Goal: Task Accomplishment & Management: Use online tool/utility

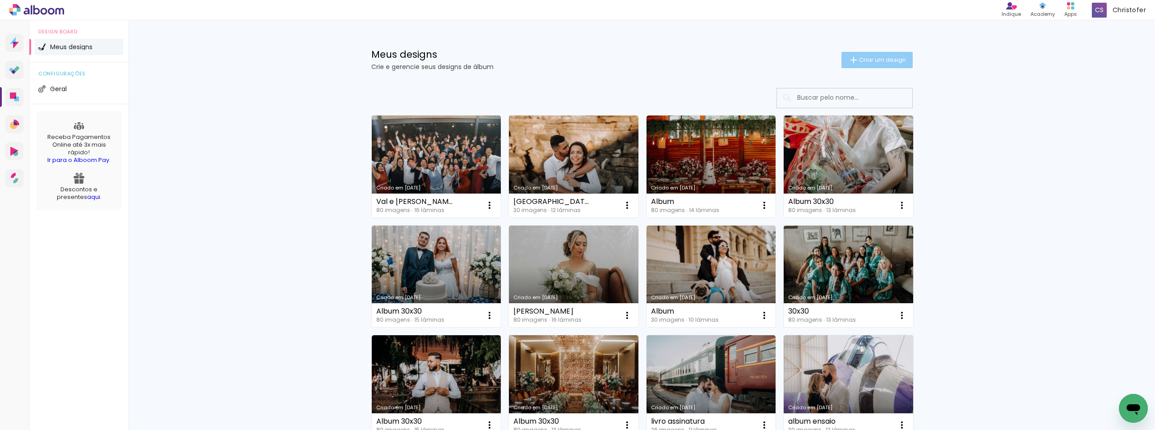
click at [886, 62] on span "Criar um design" at bounding box center [882, 60] width 47 height 6
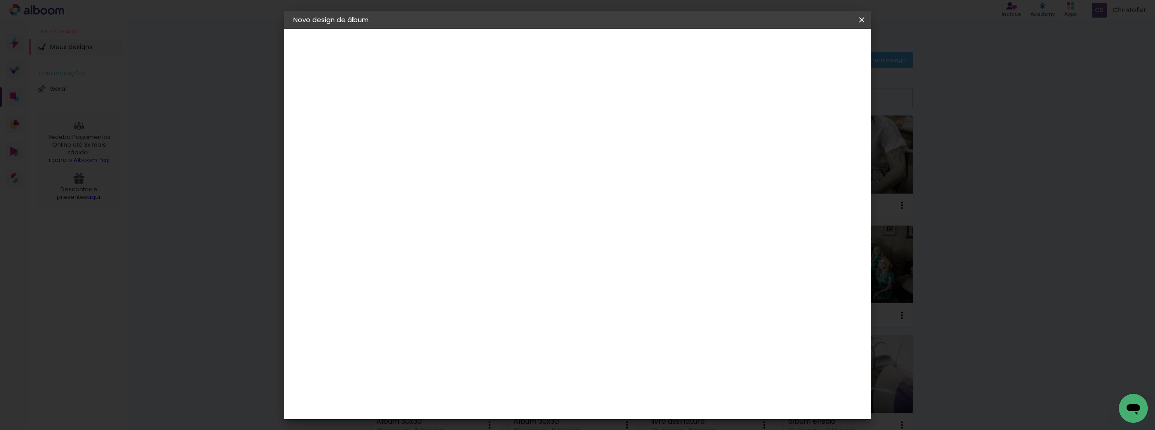
click at [441, 123] on input at bounding box center [441, 121] width 0 height 14
type input "Album 30x30"
type paper-input "Album 30x30"
click at [0, 0] on slot "Avançar" at bounding box center [0, 0] width 0 height 0
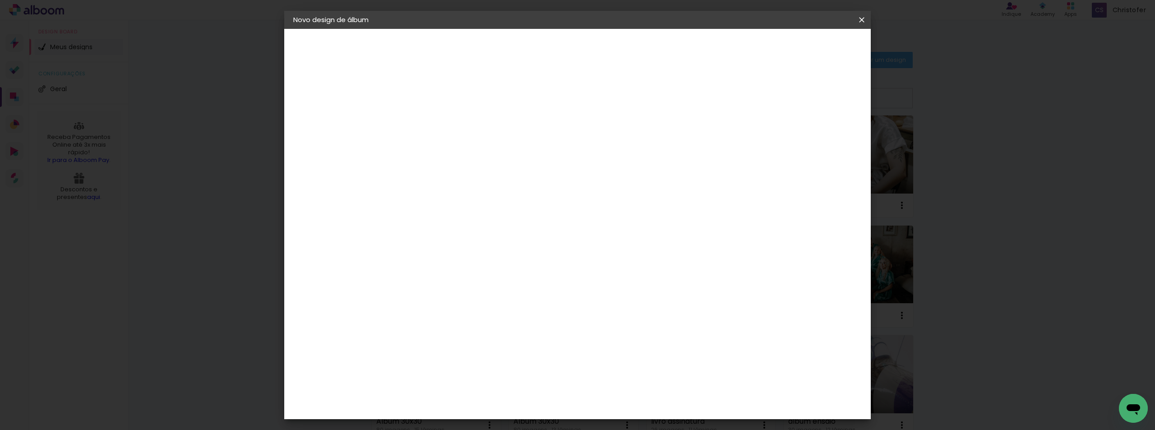
click at [457, 387] on div "Go image" at bounding box center [446, 394] width 22 height 14
click at [610, 40] on paper-button "Avançar" at bounding box center [587, 47] width 44 height 15
click at [487, 152] on iron-icon at bounding box center [481, 157] width 11 height 11
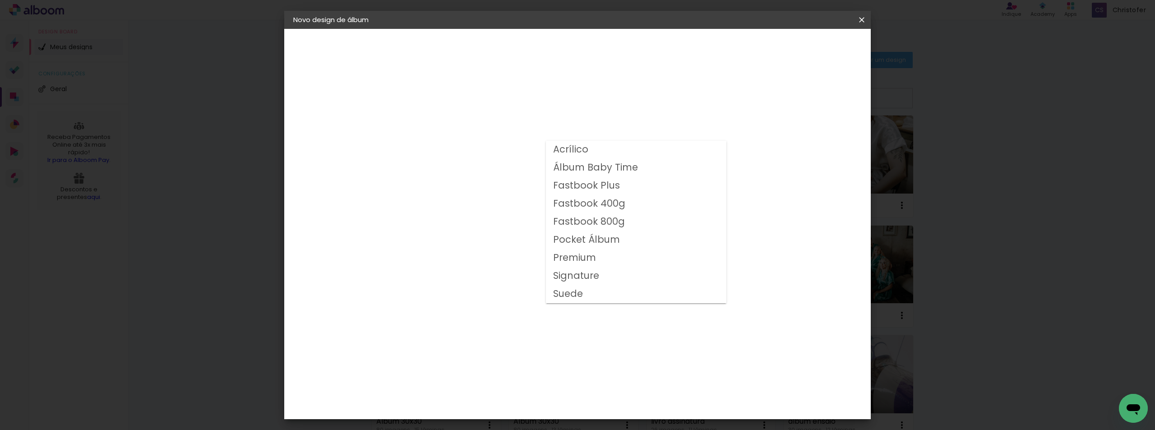
click at [0, 0] on slot "Fastbook 800g" at bounding box center [0, 0] width 0 height 0
type input "Fastbook 800g"
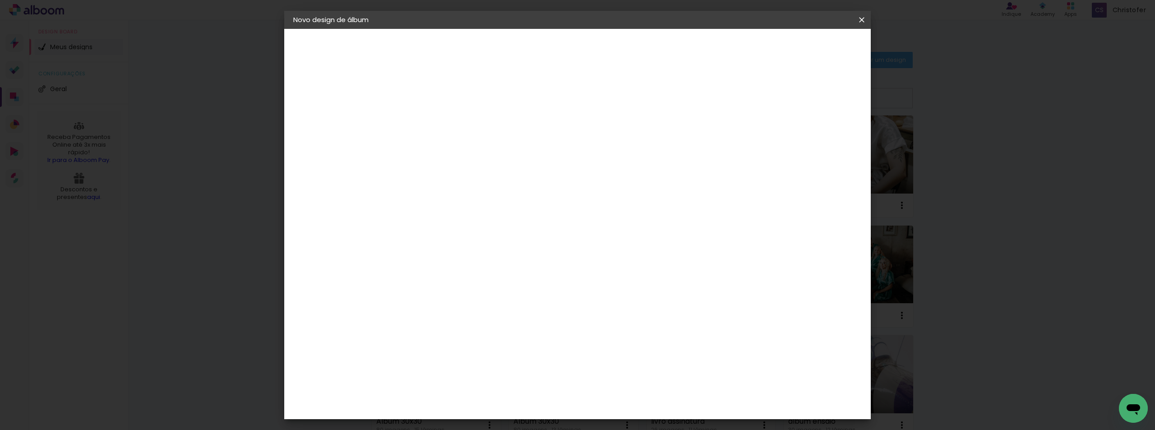
scroll to position [139, 0]
click at [502, 307] on span "30 × 30" at bounding box center [481, 321] width 42 height 29
click at [0, 0] on slot "Avançar" at bounding box center [0, 0] width 0 height 0
click at [805, 45] on span "Iniciar design" at bounding box center [784, 48] width 41 height 6
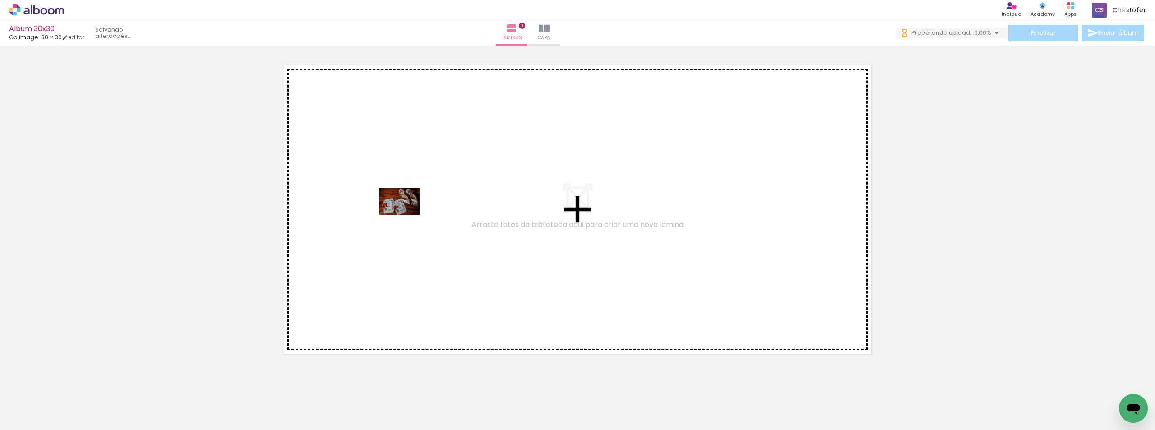
drag, startPoint x: 230, startPoint y: 326, endPoint x: 406, endPoint y: 215, distance: 208.2
click at [406, 215] on quentale-workspace at bounding box center [577, 215] width 1155 height 430
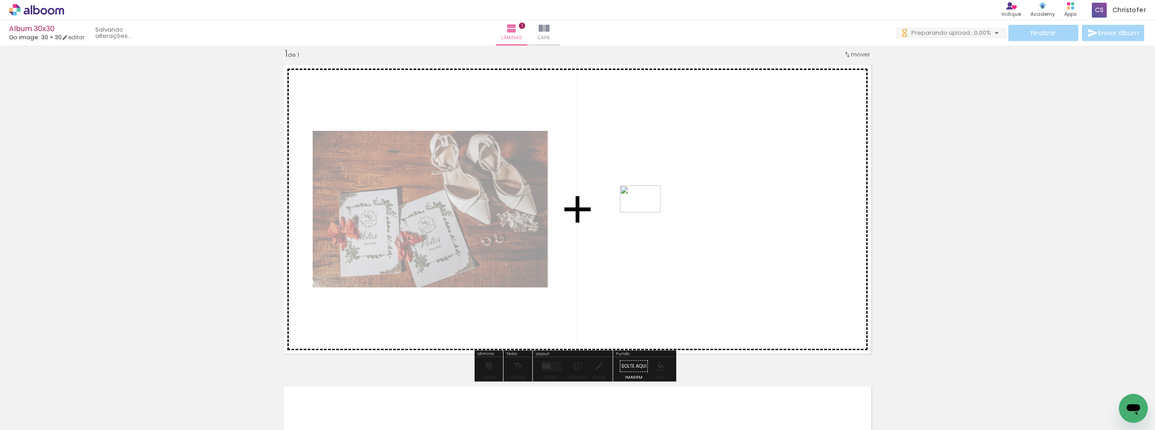
drag, startPoint x: 139, startPoint y: 399, endPoint x: 647, endPoint y: 212, distance: 541.9
click at [647, 212] on quentale-workspace at bounding box center [577, 215] width 1155 height 430
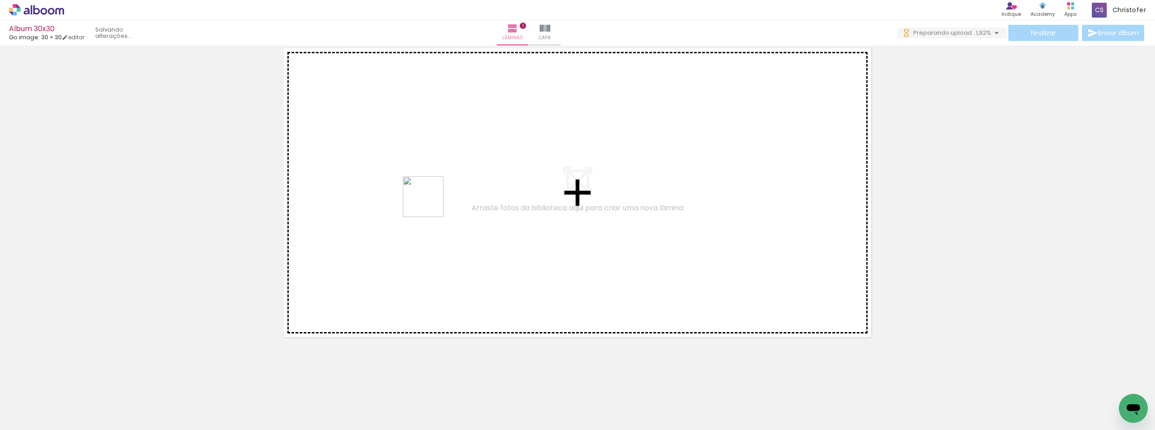
drag, startPoint x: 190, startPoint y: 400, endPoint x: 518, endPoint y: 265, distance: 355.1
click at [497, 150] on quentale-workspace at bounding box center [577, 215] width 1155 height 430
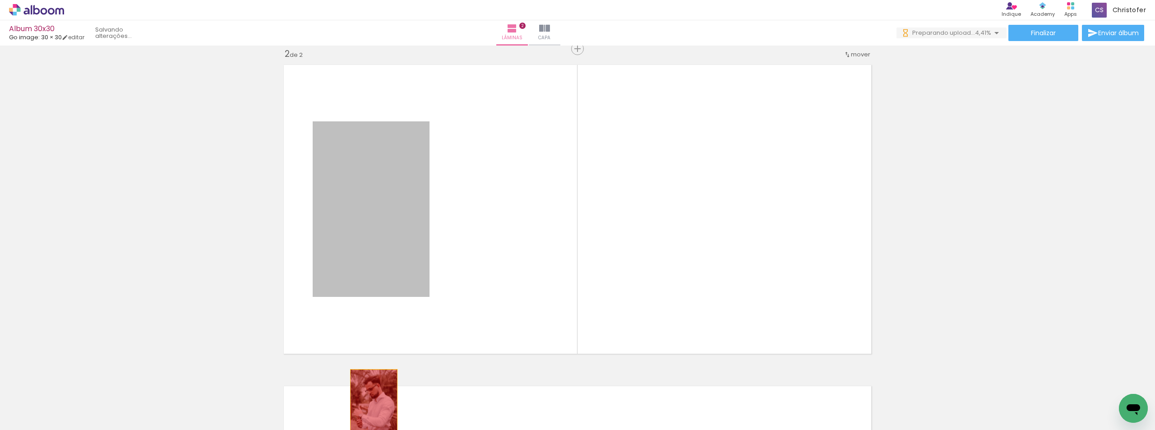
drag, startPoint x: 404, startPoint y: 204, endPoint x: 370, endPoint y: 405, distance: 203.2
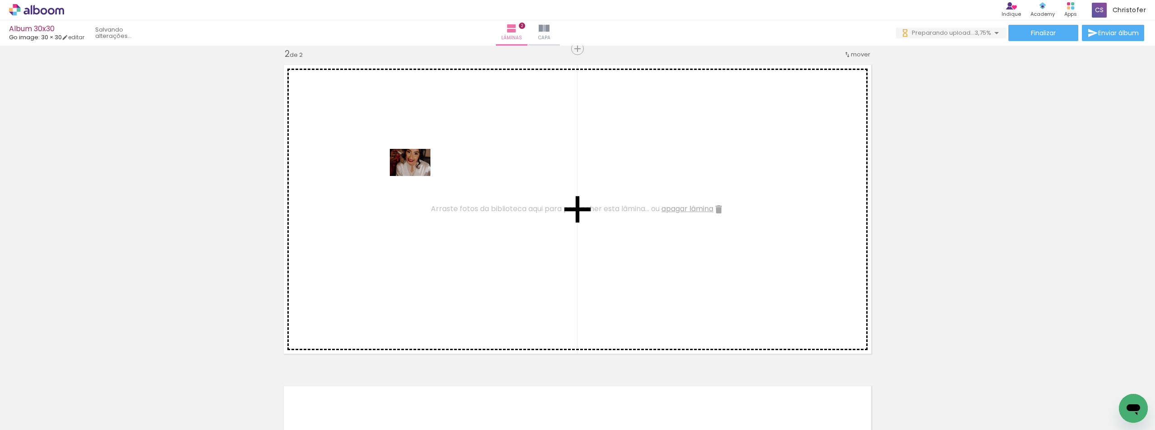
drag, startPoint x: 286, startPoint y: 398, endPoint x: 417, endPoint y: 176, distance: 258.1
click at [417, 176] on quentale-workspace at bounding box center [577, 215] width 1155 height 430
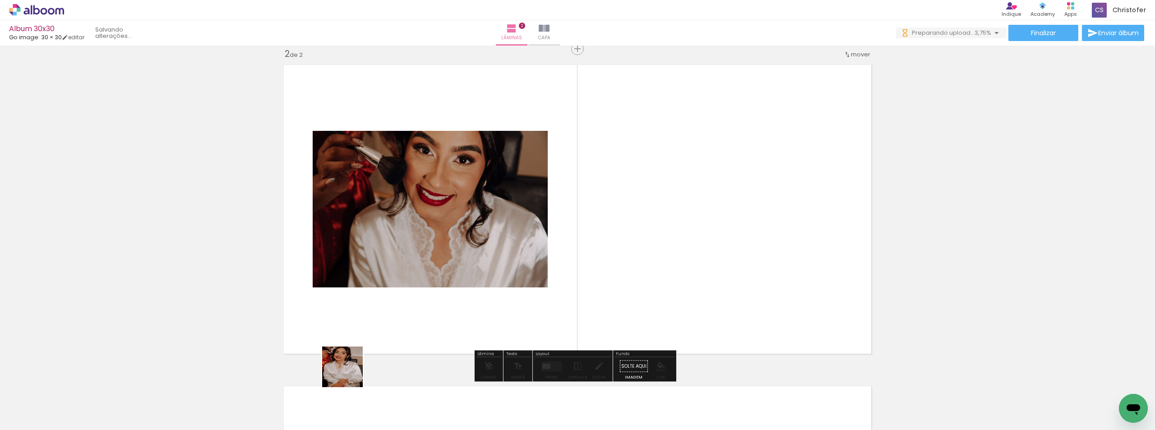
drag, startPoint x: 349, startPoint y: 374, endPoint x: 428, endPoint y: 360, distance: 79.6
click at [419, 247] on quentale-workspace at bounding box center [577, 215] width 1155 height 430
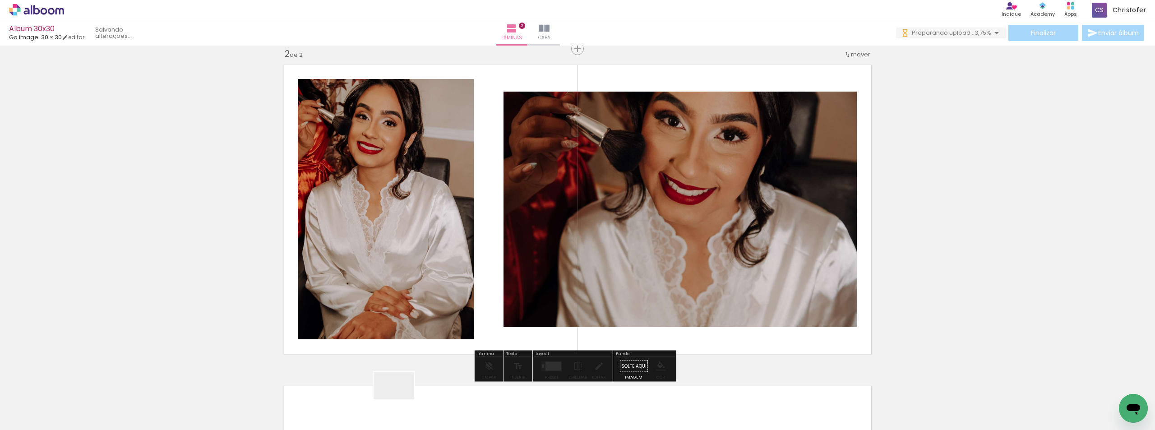
drag, startPoint x: 401, startPoint y: 399, endPoint x: 481, endPoint y: 238, distance: 180.0
click at [481, 238] on quentale-workspace at bounding box center [577, 215] width 1155 height 430
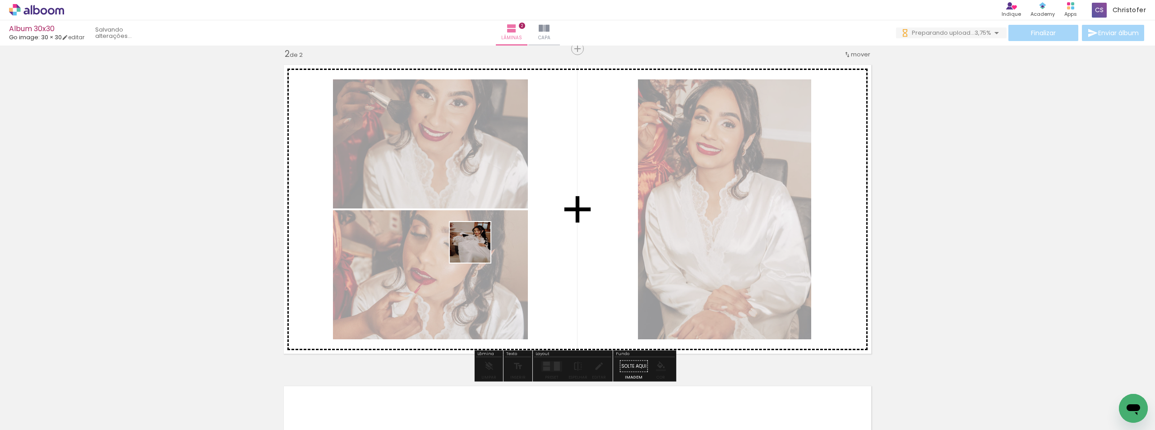
drag, startPoint x: 449, startPoint y: 367, endPoint x: 514, endPoint y: 358, distance: 65.1
click at [497, 200] on quentale-workspace at bounding box center [577, 215] width 1155 height 430
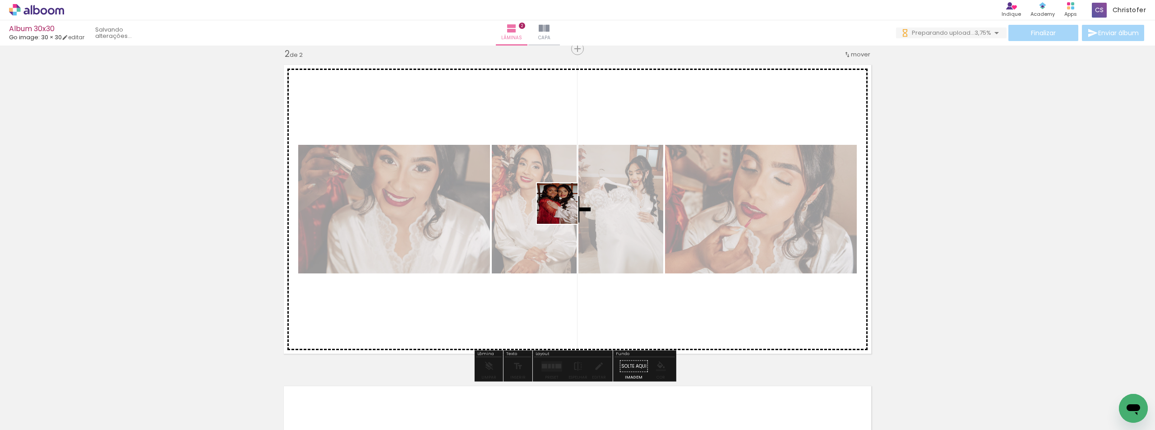
drag, startPoint x: 506, startPoint y: 405, endPoint x: 570, endPoint y: 195, distance: 218.9
click at [567, 200] on quentale-workspace at bounding box center [577, 215] width 1155 height 430
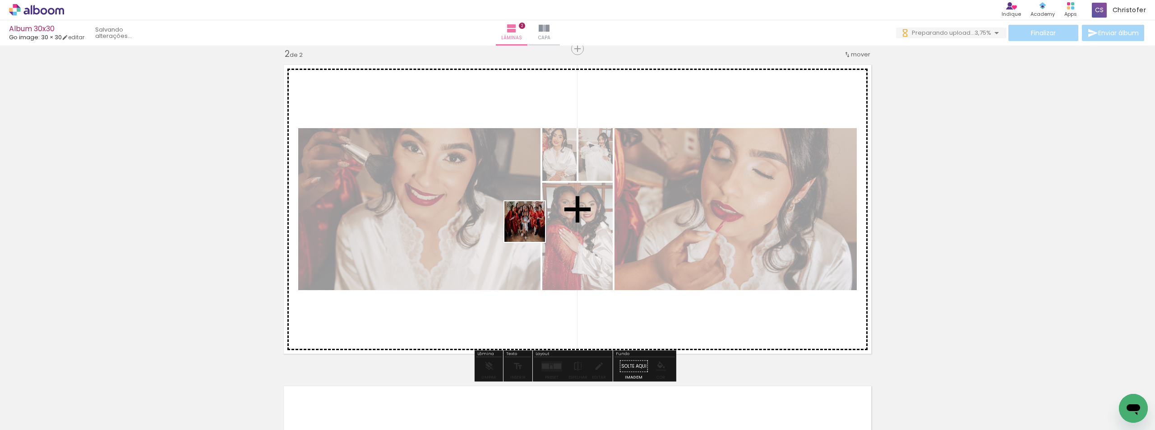
drag, startPoint x: 304, startPoint y: 380, endPoint x: 533, endPoint y: 225, distance: 276.6
click at [533, 225] on quentale-workspace at bounding box center [577, 215] width 1155 height 430
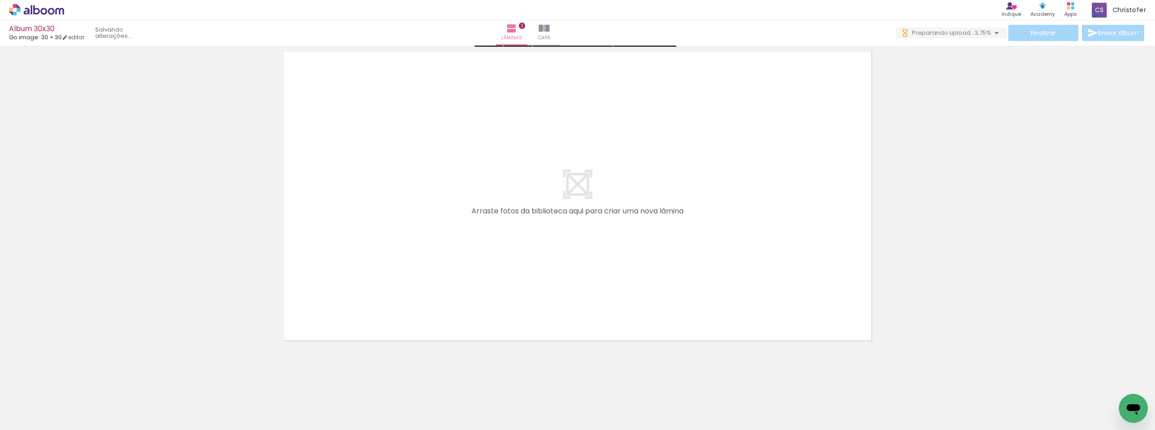
scroll to position [671, 0]
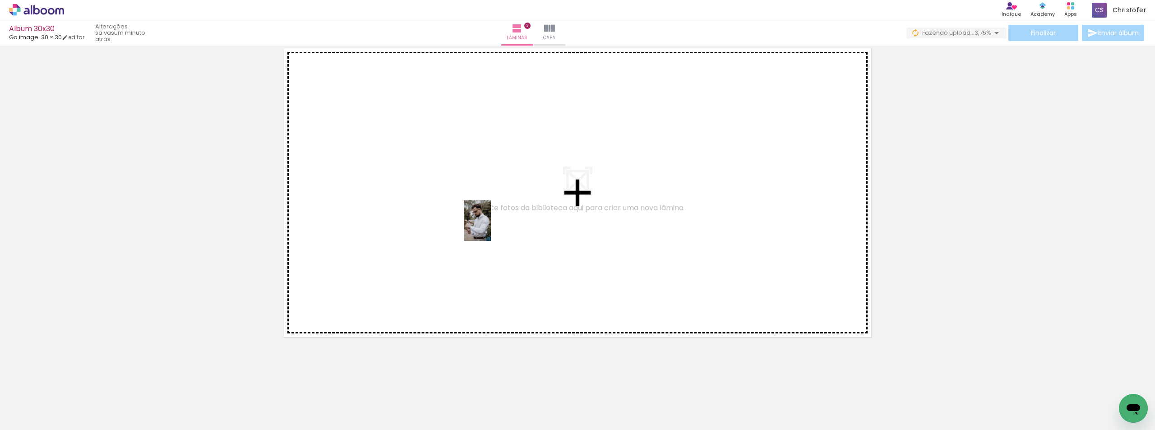
drag, startPoint x: 206, startPoint y: 402, endPoint x: 569, endPoint y: 261, distance: 389.9
click at [494, 219] on quentale-workspace at bounding box center [577, 215] width 1155 height 430
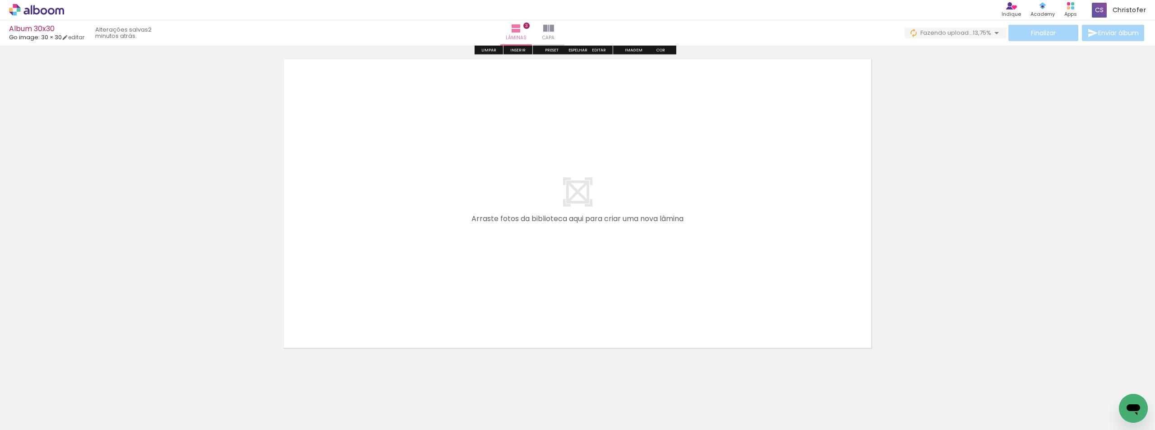
scroll to position [992, 0]
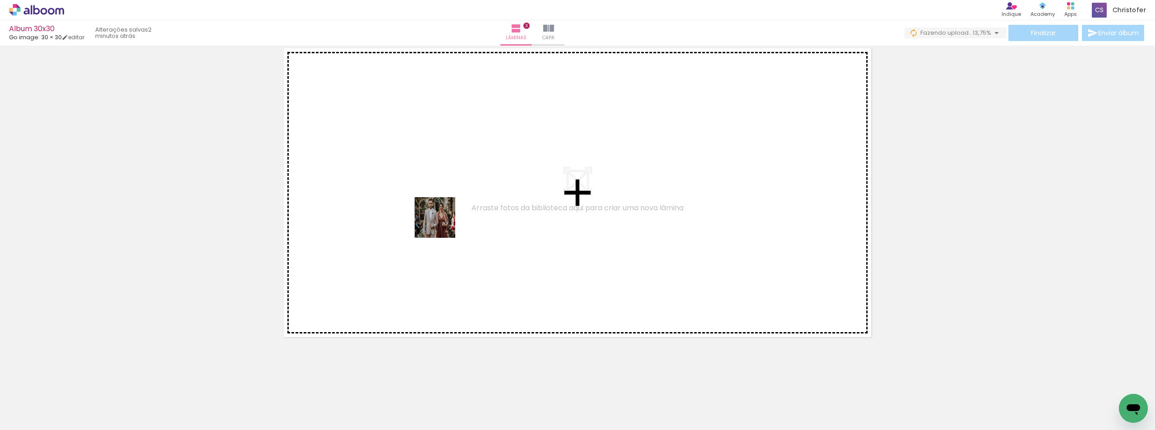
drag, startPoint x: 442, startPoint y: 224, endPoint x: 425, endPoint y: 311, distance: 88.7
click at [455, 206] on quentale-workspace at bounding box center [577, 215] width 1155 height 430
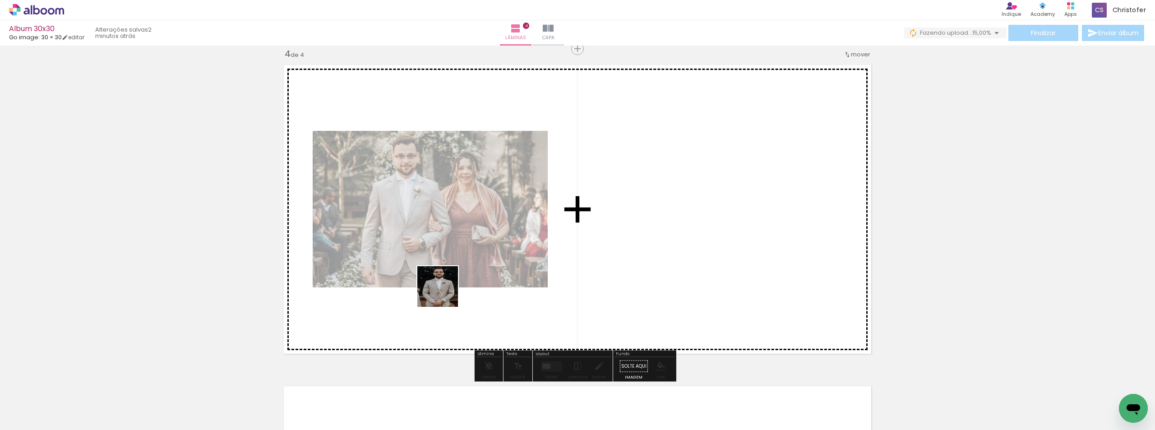
drag, startPoint x: 444, startPoint y: 293, endPoint x: 547, endPoint y: 197, distance: 140.8
click at [541, 198] on quentale-workspace at bounding box center [577, 215] width 1155 height 430
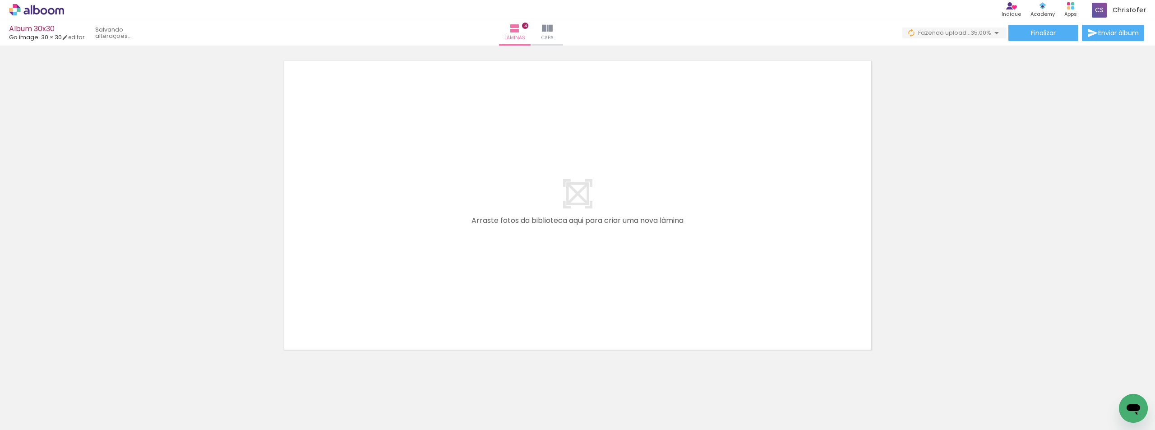
scroll to position [1313, 0]
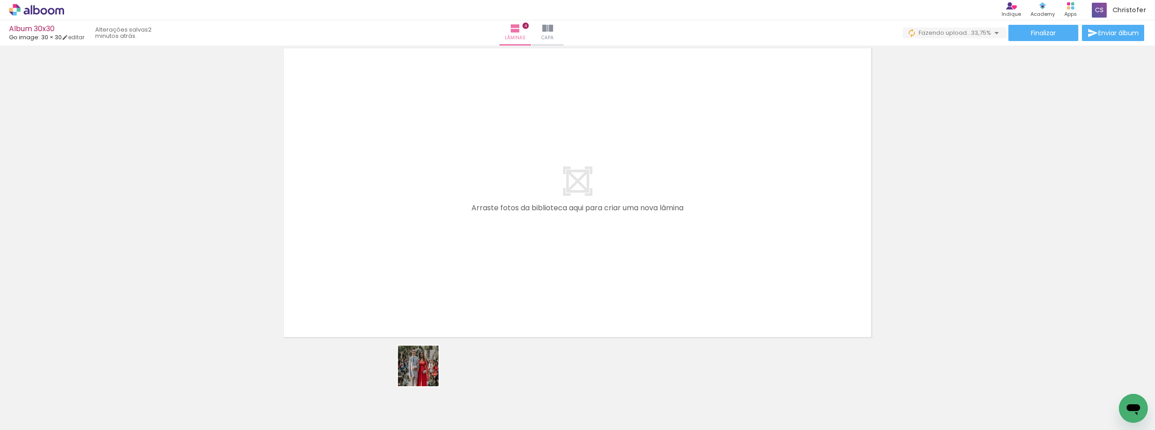
drag, startPoint x: 425, startPoint y: 373, endPoint x: 500, endPoint y: 275, distance: 123.2
click at [504, 175] on quentale-workspace at bounding box center [577, 215] width 1155 height 430
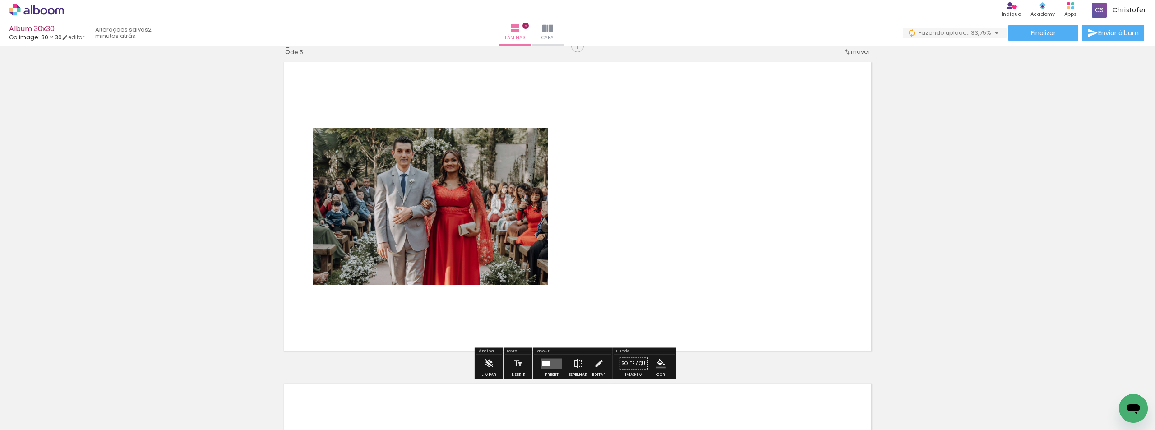
scroll to position [1297, 0]
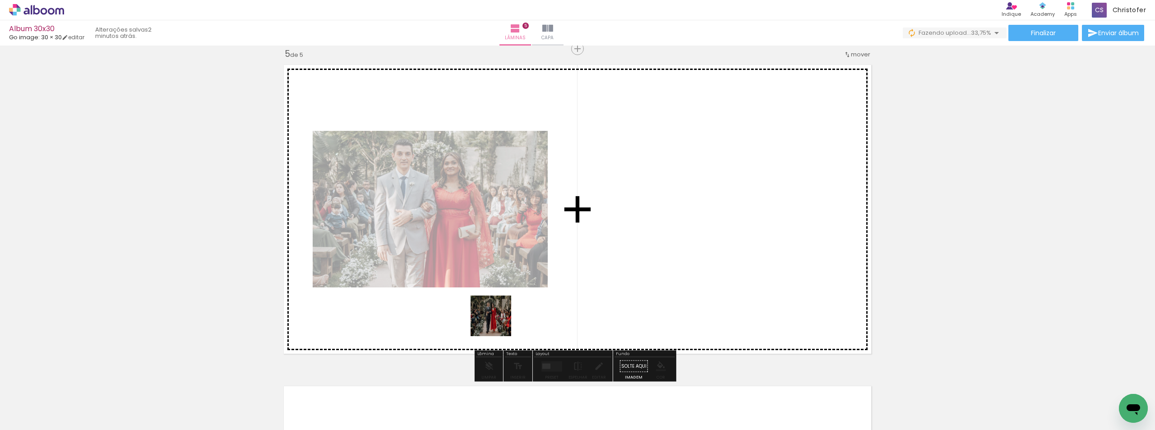
drag, startPoint x: 487, startPoint y: 398, endPoint x: 542, endPoint y: 246, distance: 162.3
click at [539, 231] on quentale-workspace at bounding box center [577, 215] width 1155 height 430
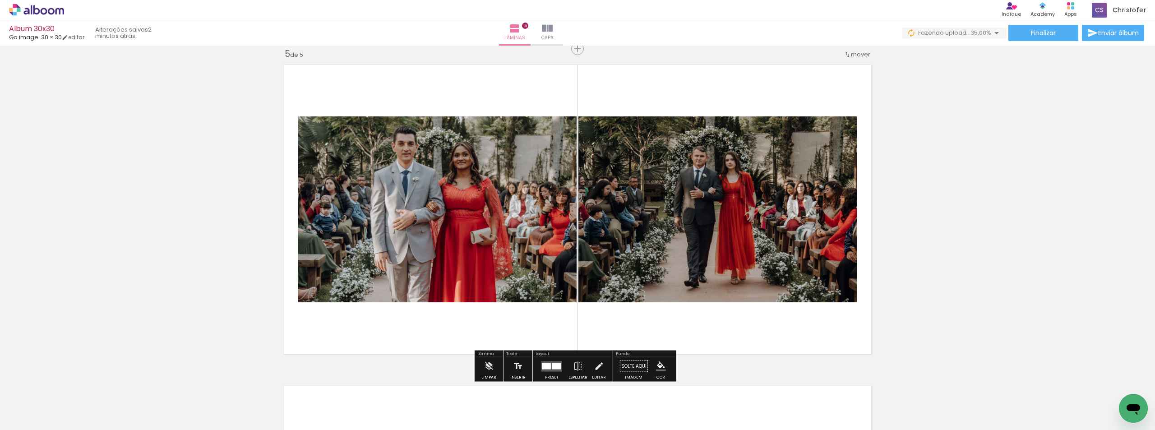
drag, startPoint x: 527, startPoint y: 402, endPoint x: 611, endPoint y: 192, distance: 226.8
click at [609, 197] on quentale-workspace at bounding box center [577, 215] width 1155 height 430
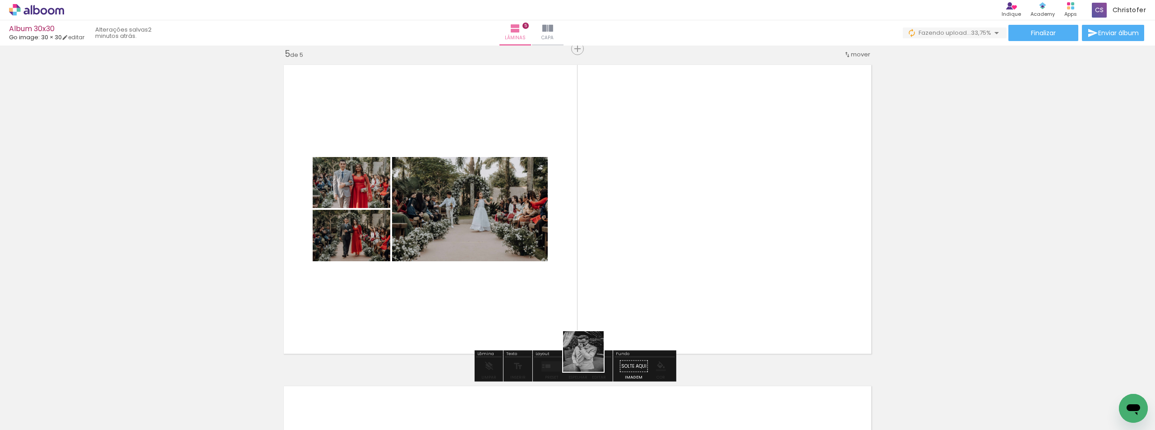
drag, startPoint x: 590, startPoint y: 358, endPoint x: 659, endPoint y: 202, distance: 170.5
click at [659, 202] on quentale-workspace at bounding box center [577, 215] width 1155 height 430
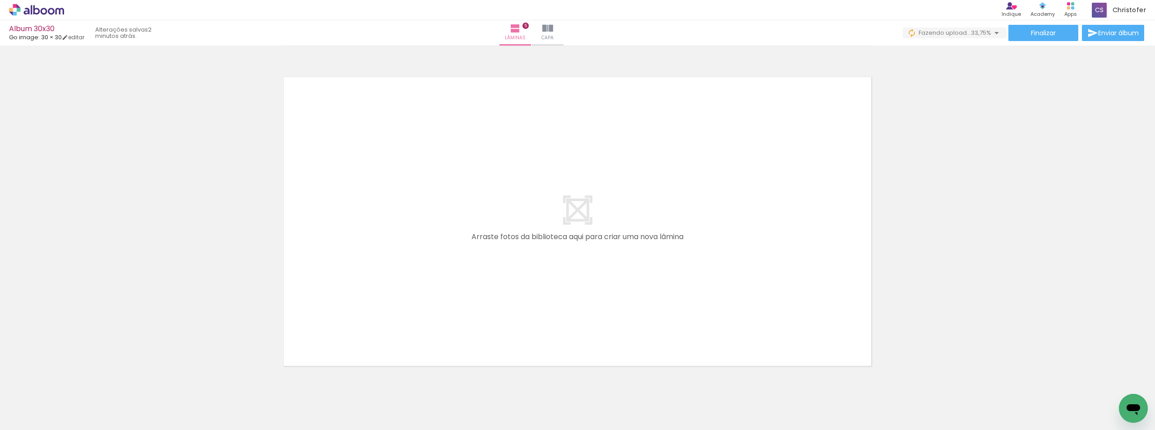
scroll to position [1613, 0]
drag, startPoint x: 618, startPoint y: 357, endPoint x: 647, endPoint y: 304, distance: 60.6
click at [621, 229] on quentale-workspace at bounding box center [577, 215] width 1155 height 430
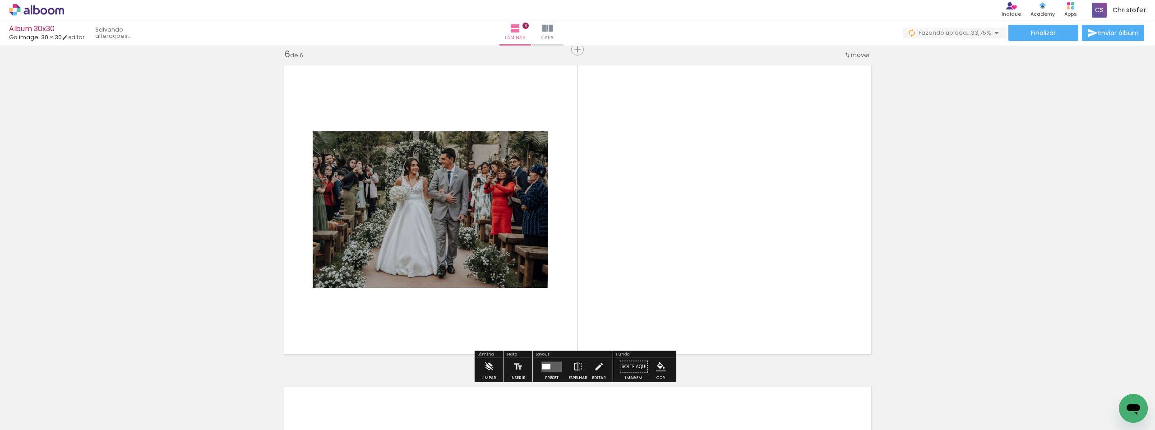
scroll to position [1618, 0]
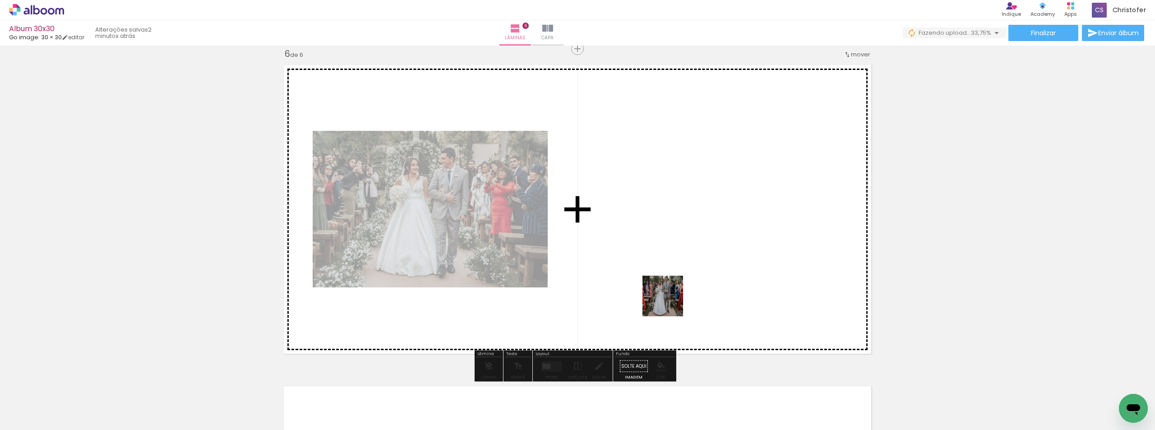
drag, startPoint x: 670, startPoint y: 303, endPoint x: 674, endPoint y: 259, distance: 43.5
click at [674, 259] on quentale-workspace at bounding box center [577, 215] width 1155 height 430
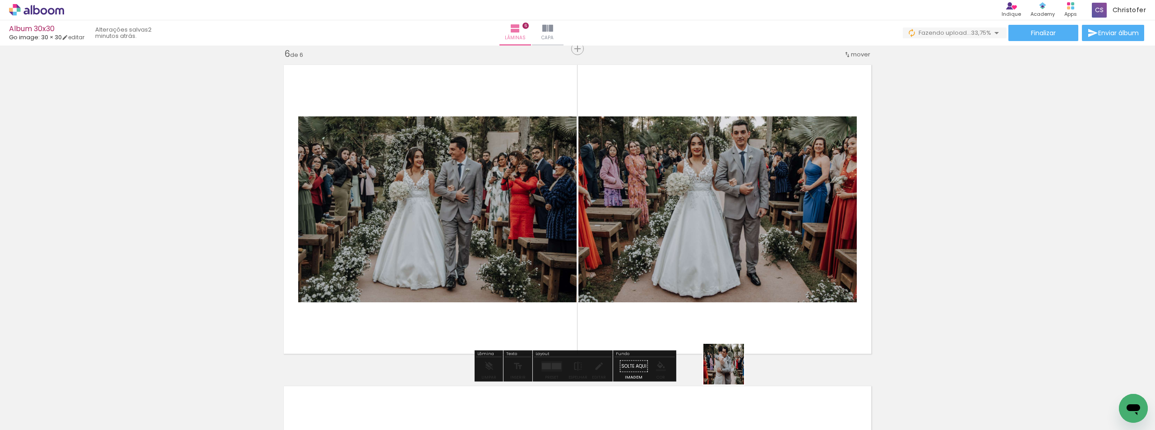
drag, startPoint x: 733, startPoint y: 400, endPoint x: 782, endPoint y: 281, distance: 129.1
click at [749, 230] on quentale-workspace at bounding box center [577, 215] width 1155 height 430
